Goal: Transaction & Acquisition: Purchase product/service

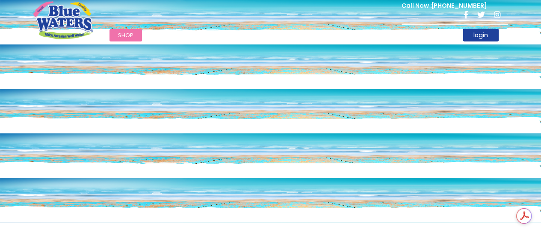
click at [127, 34] on span "Shop" at bounding box center [125, 35] width 15 height 8
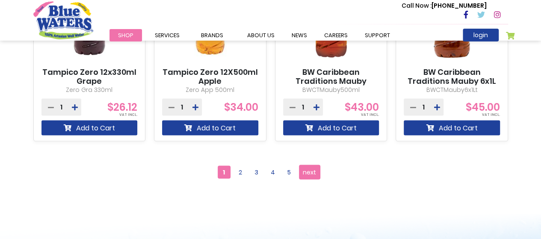
scroll to position [840, 0]
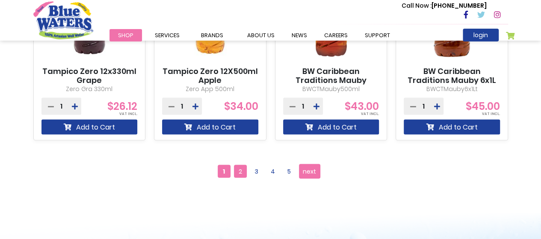
click at [242, 171] on span "2" at bounding box center [240, 171] width 13 height 13
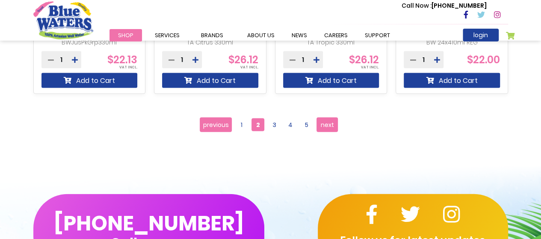
scroll to position [890, 0]
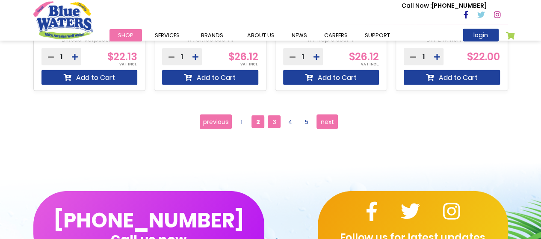
click at [275, 121] on span "3" at bounding box center [274, 121] width 13 height 13
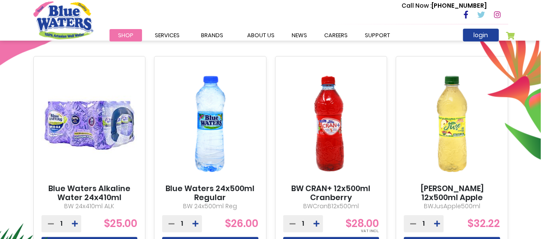
scroll to position [303, 0]
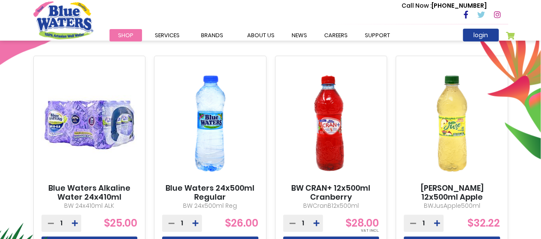
click at [207, 130] on img at bounding box center [210, 123] width 96 height 120
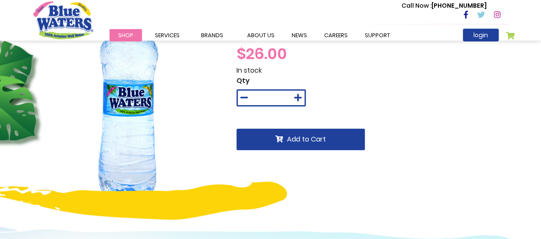
scroll to position [56, 0]
